Goal: Communication & Community: Participate in discussion

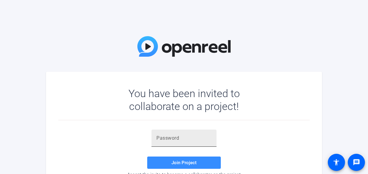
click at [180, 141] on input "text" at bounding box center [183, 138] width 55 height 7
paste input "pH^OlJ"
type input "pH^OlJ"
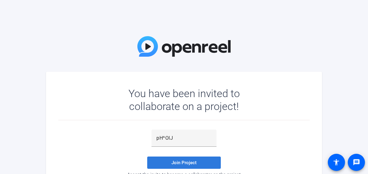
click at [184, 161] on span "Join Project" at bounding box center [183, 163] width 25 height 6
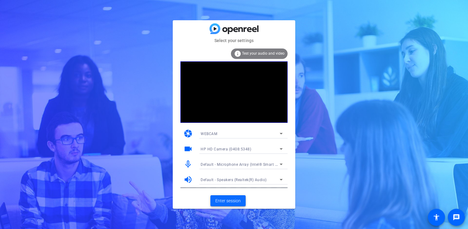
click at [226, 174] on span "Enter session" at bounding box center [227, 200] width 25 height 6
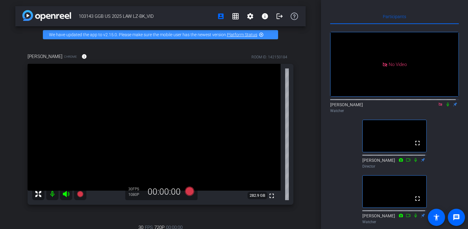
click at [367, 106] on icon at bounding box center [448, 104] width 5 height 4
click at [367, 106] on icon at bounding box center [448, 104] width 2 height 4
click at [367, 106] on icon at bounding box center [448, 104] width 5 height 4
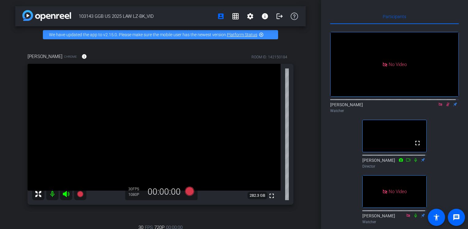
click at [367, 106] on icon at bounding box center [447, 104] width 3 height 4
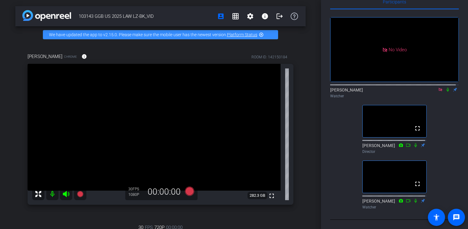
scroll to position [62, 0]
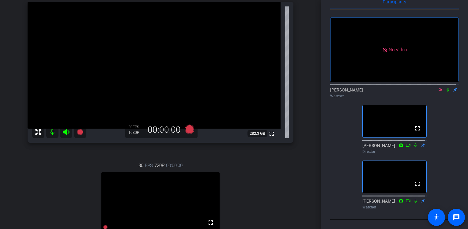
click at [367, 87] on icon at bounding box center [448, 89] width 5 height 4
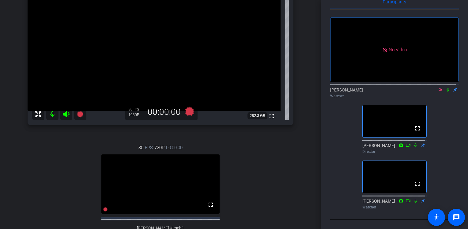
scroll to position [15, 0]
click at [367, 92] on icon at bounding box center [448, 90] width 2 height 4
click at [367, 92] on icon at bounding box center [448, 89] width 5 height 4
